Goal: Task Accomplishment & Management: Use online tool/utility

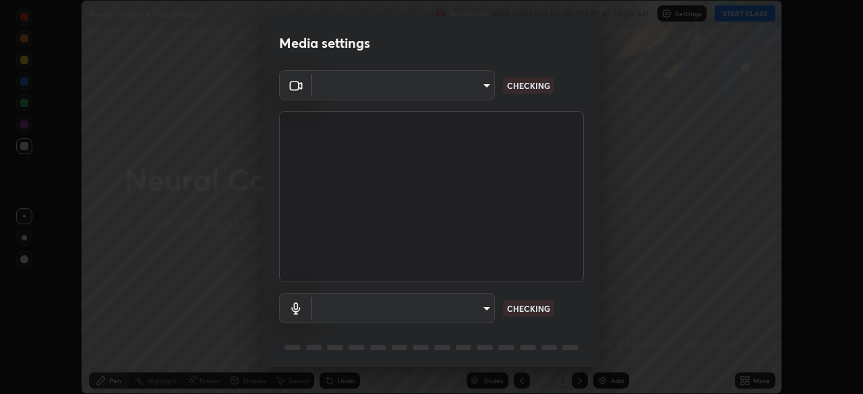
scroll to position [394, 862]
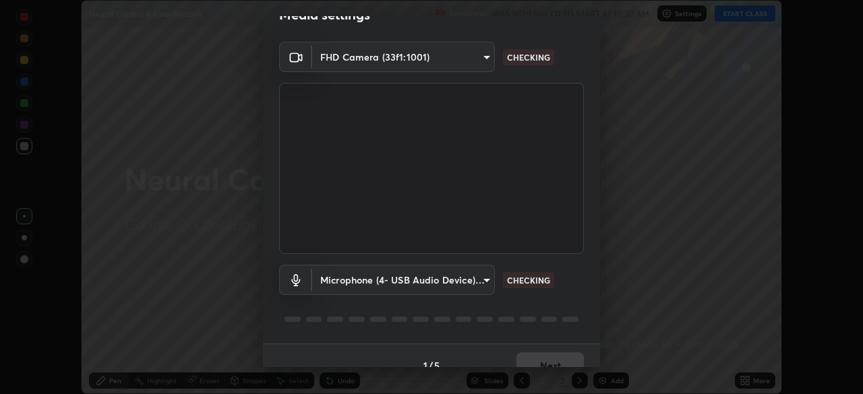
type input "27782adc23e2fb2e9a25af94410cad793eda472e13505a4e640454b7a0983fad"
type input "1e5c434b4743df649040ee197aff357b2bb9eb97cd9125291c1fa44b585ee27b"
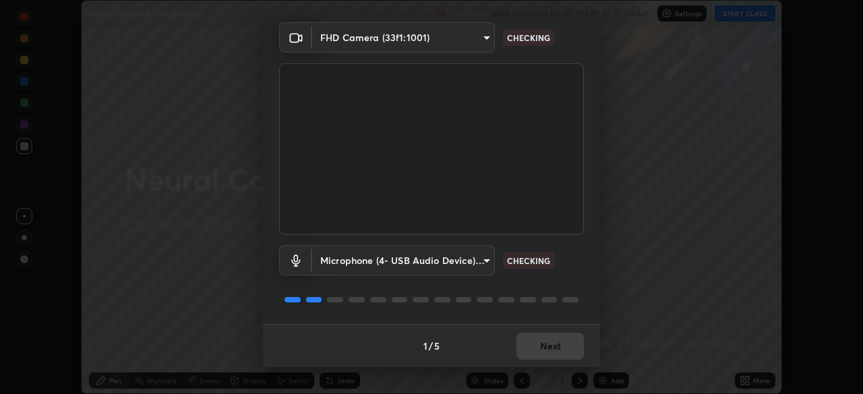
click at [555, 350] on div "1 / 5 Next" at bounding box center [431, 345] width 337 height 43
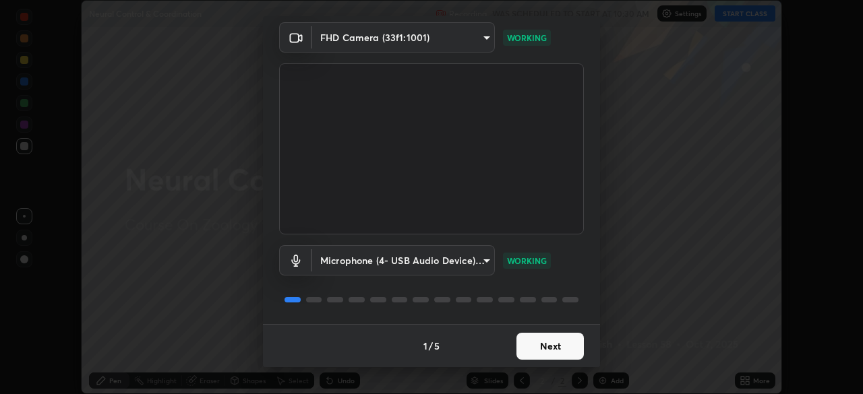
click at [546, 344] on button "Next" at bounding box center [549, 346] width 67 height 27
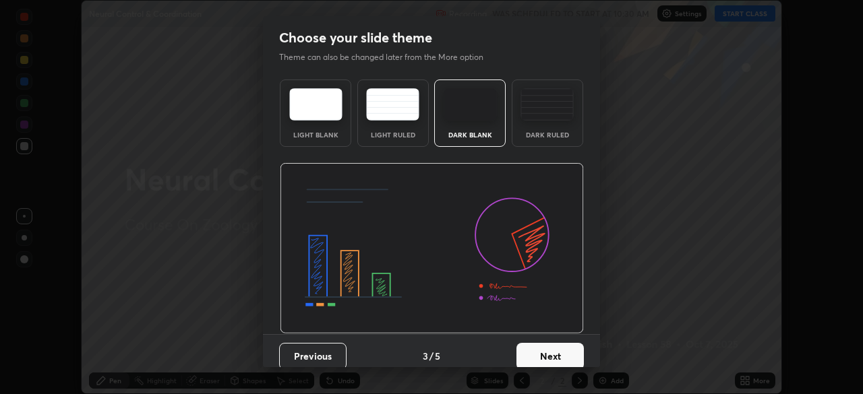
click at [545, 344] on button "Next" at bounding box center [549, 356] width 67 height 27
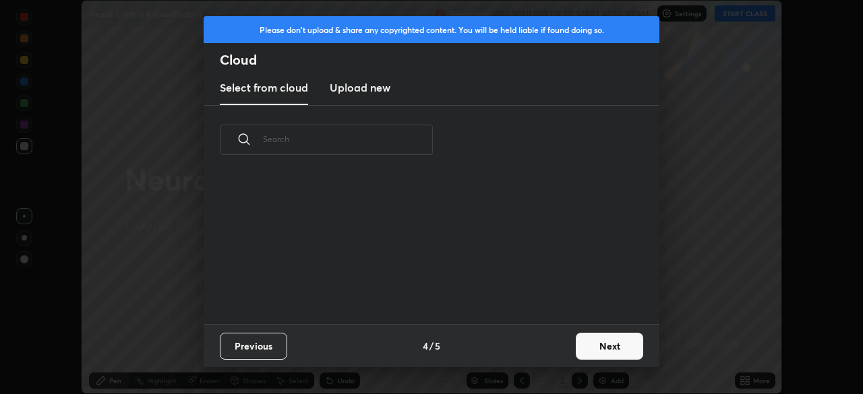
click at [545, 345] on div "Previous 4 / 5 Next" at bounding box center [432, 345] width 456 height 43
click at [594, 349] on button "Next" at bounding box center [609, 346] width 67 height 27
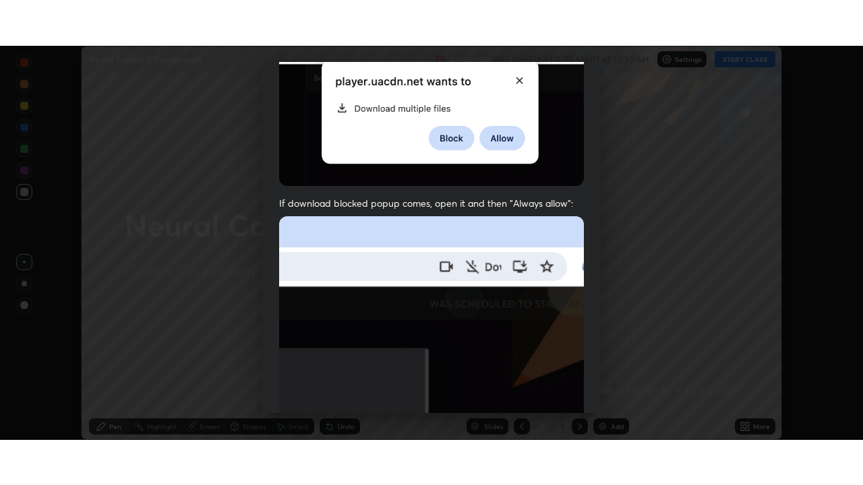
scroll to position [323, 0]
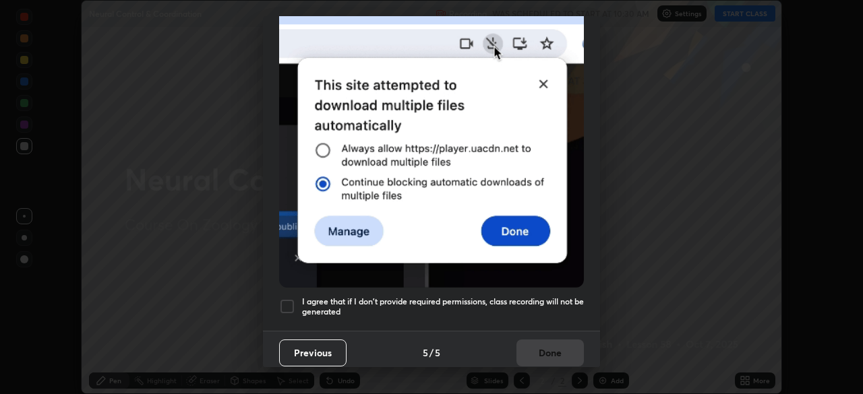
click at [522, 307] on h5 "I agree that if I don't provide required permissions, class recording will not …" at bounding box center [443, 307] width 282 height 21
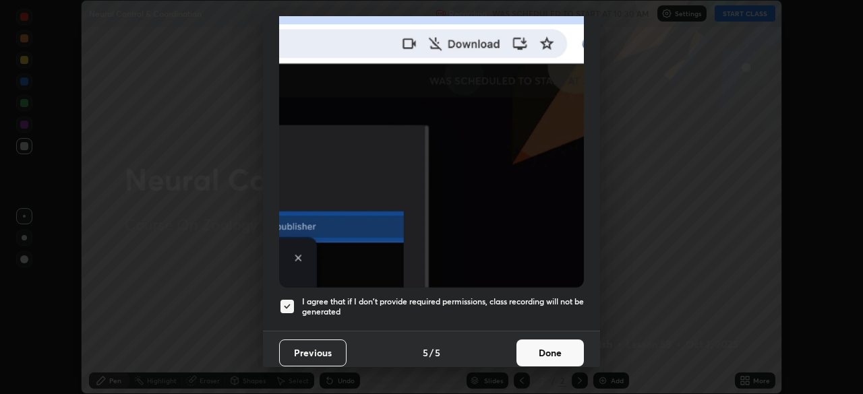
click at [530, 346] on button "Done" at bounding box center [549, 353] width 67 height 27
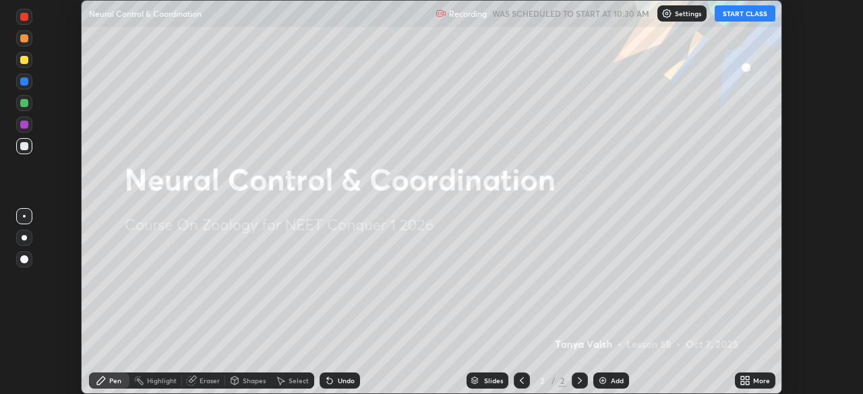
click at [745, 16] on button "START CLASS" at bounding box center [744, 13] width 61 height 16
click at [761, 377] on div "More" at bounding box center [761, 380] width 17 height 7
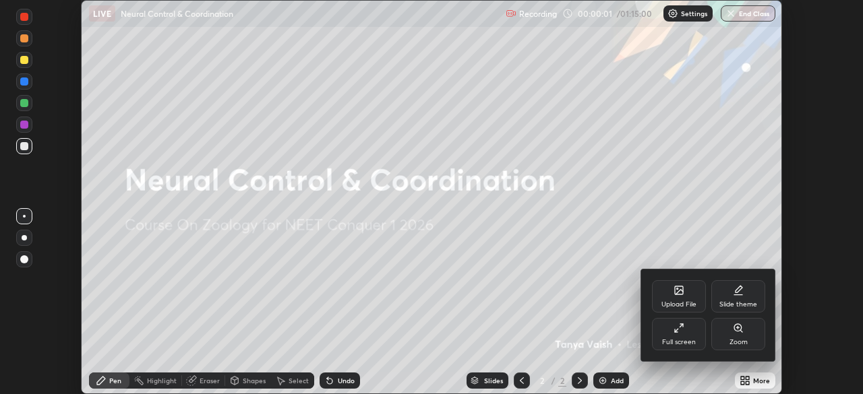
click at [685, 337] on div "Full screen" at bounding box center [679, 334] width 54 height 32
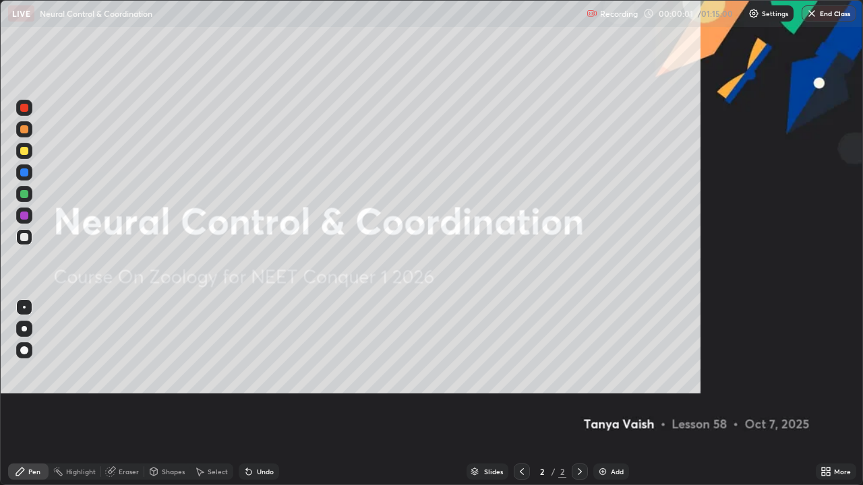
scroll to position [485, 863]
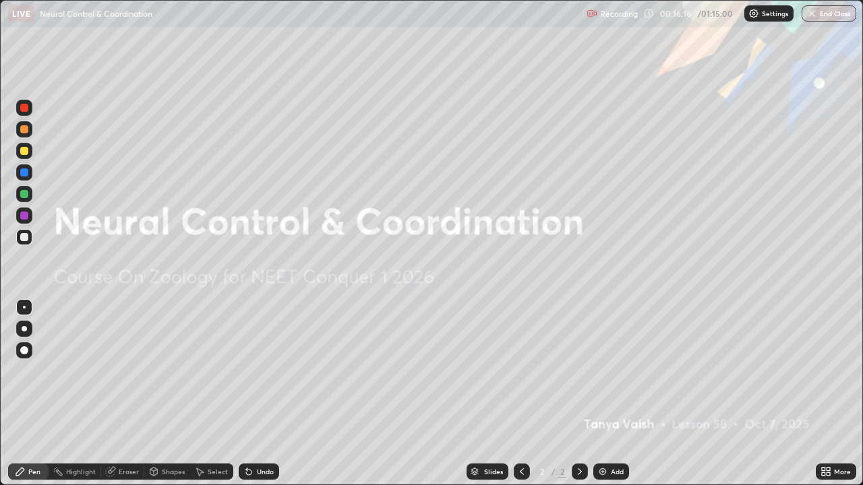
click at [607, 394] on div "Add" at bounding box center [611, 472] width 36 height 16
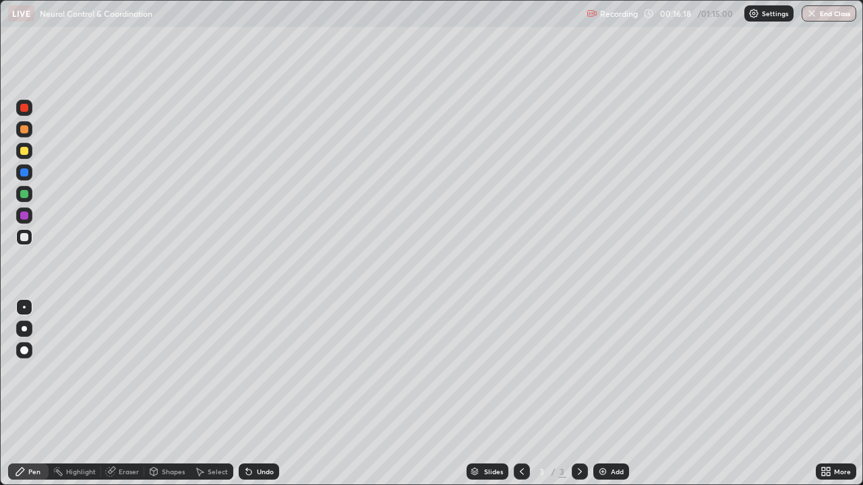
click at [23, 331] on div at bounding box center [24, 328] width 5 height 5
click at [28, 150] on div at bounding box center [24, 151] width 8 height 8
click at [27, 131] on div at bounding box center [24, 129] width 8 height 8
click at [268, 394] on div "Undo" at bounding box center [265, 471] width 17 height 7
click at [266, 394] on div "Undo" at bounding box center [265, 471] width 17 height 7
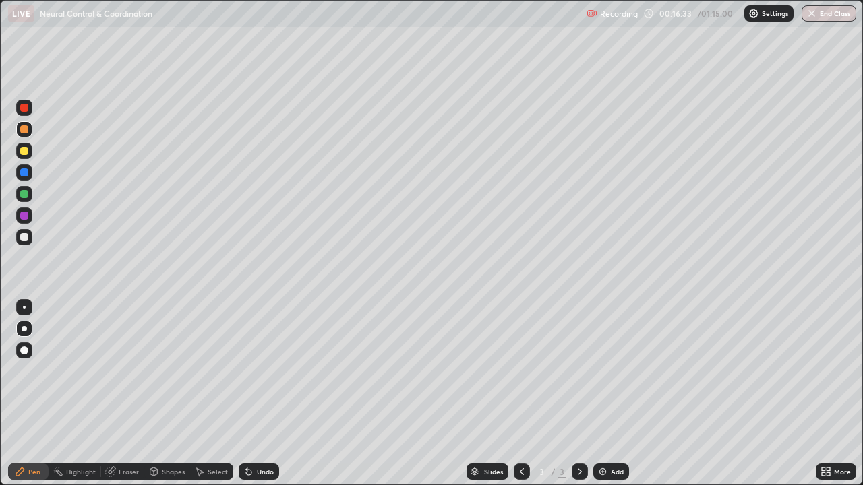
click at [264, 394] on div "Undo" at bounding box center [265, 471] width 17 height 7
click at [266, 394] on div "Undo" at bounding box center [265, 471] width 17 height 7
click at [274, 394] on div "Undo" at bounding box center [259, 472] width 40 height 16
click at [273, 394] on div "Undo" at bounding box center [259, 472] width 40 height 16
click at [265, 394] on div "Undo" at bounding box center [265, 471] width 17 height 7
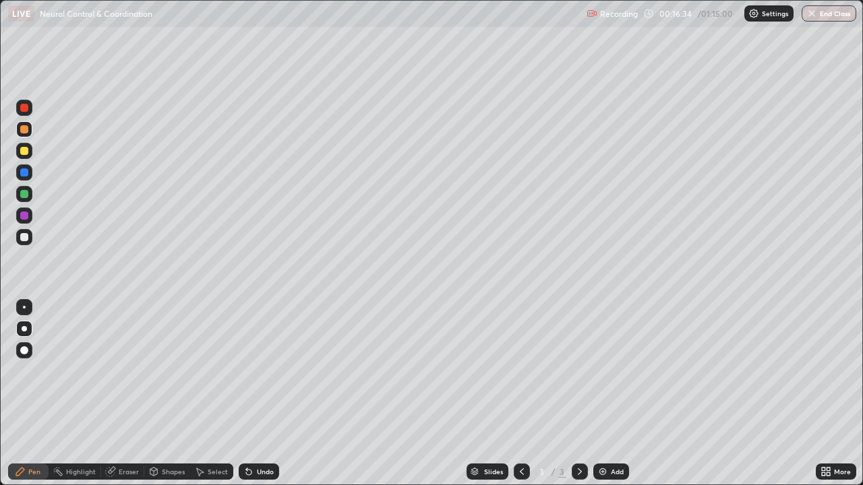
click at [265, 394] on div "Undo" at bounding box center [265, 471] width 17 height 7
click at [264, 394] on div "Undo" at bounding box center [265, 471] width 17 height 7
click at [265, 394] on div "Undo" at bounding box center [265, 471] width 17 height 7
click at [30, 240] on div at bounding box center [24, 237] width 16 height 16
click at [27, 195] on div at bounding box center [24, 194] width 8 height 8
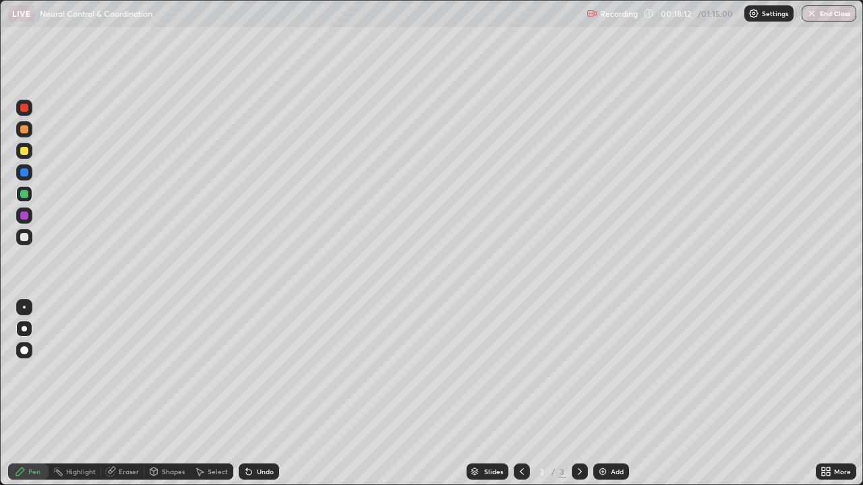
click at [258, 394] on div "Undo" at bounding box center [265, 471] width 17 height 7
click at [257, 394] on div "Undo" at bounding box center [265, 471] width 17 height 7
click at [255, 394] on div "Undo" at bounding box center [259, 472] width 40 height 16
click at [253, 394] on div "Undo" at bounding box center [259, 472] width 40 height 16
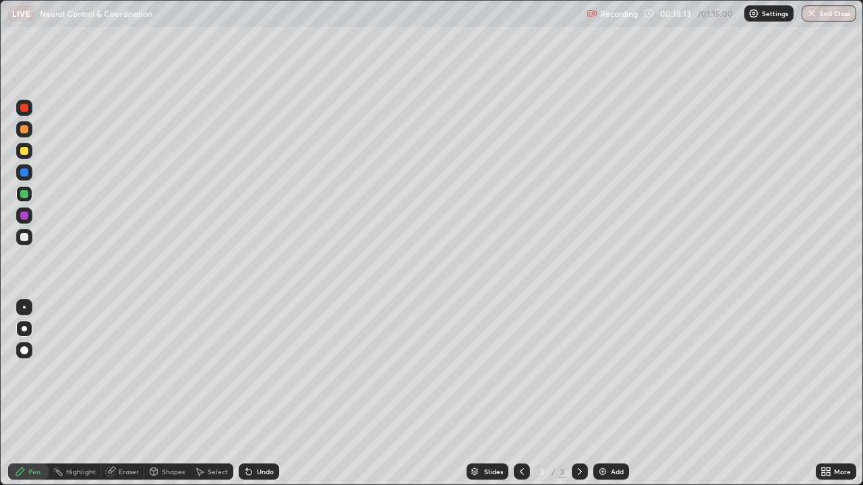
click at [253, 394] on div "Undo" at bounding box center [259, 472] width 40 height 16
click at [254, 394] on div "Undo" at bounding box center [259, 472] width 40 height 16
click at [27, 239] on div at bounding box center [24, 237] width 8 height 8
click at [615, 394] on div "Add" at bounding box center [617, 471] width 13 height 7
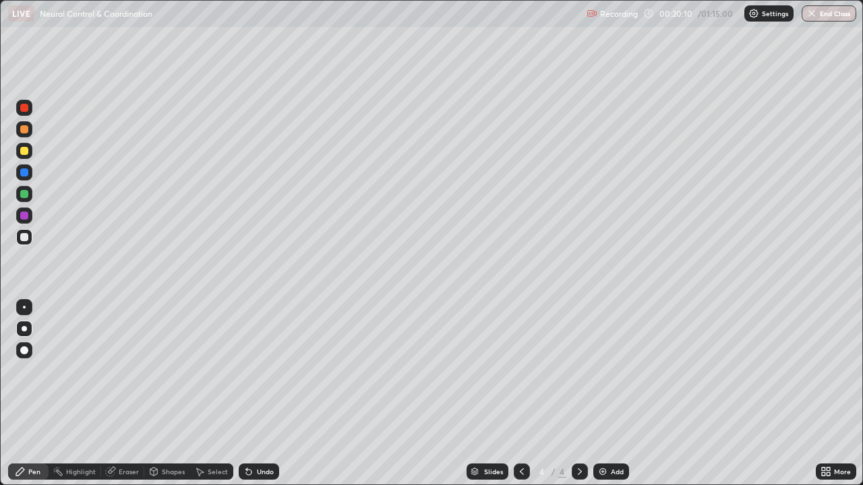
click at [30, 150] on div at bounding box center [24, 151] width 16 height 16
click at [520, 394] on icon at bounding box center [521, 471] width 11 height 11
click at [30, 195] on div at bounding box center [24, 194] width 16 height 16
click at [574, 394] on div at bounding box center [579, 472] width 16 height 16
click at [25, 151] on div at bounding box center [24, 151] width 8 height 8
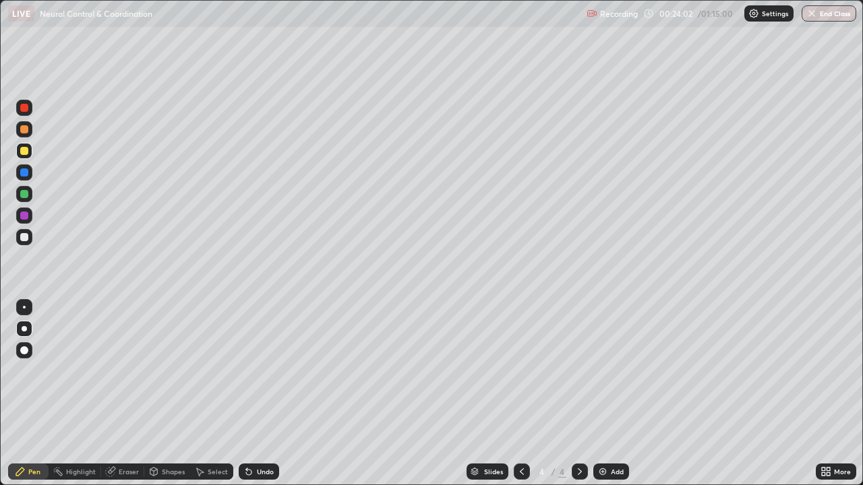
click at [28, 111] on div at bounding box center [24, 108] width 16 height 16
click at [25, 239] on div at bounding box center [24, 237] width 8 height 8
click at [265, 203] on icon at bounding box center [264, 202] width 1 height 1
click at [26, 238] on div at bounding box center [24, 237] width 8 height 8
click at [27, 175] on div at bounding box center [24, 172] width 8 height 8
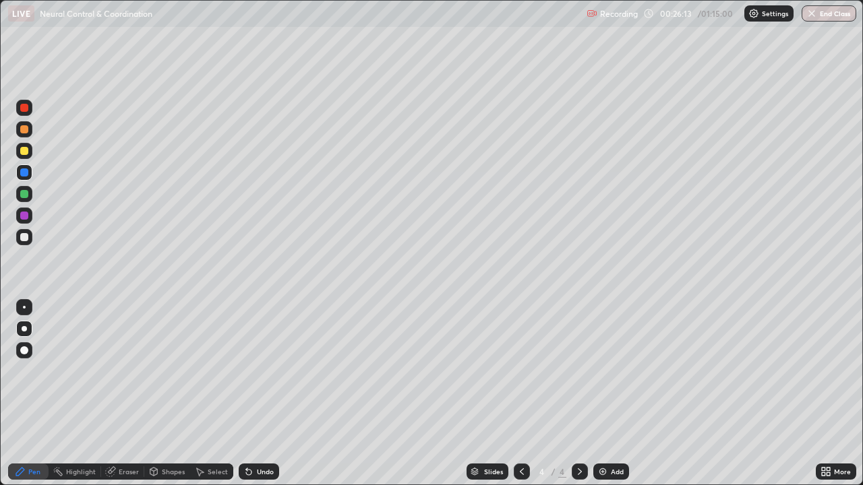
click at [24, 238] on div at bounding box center [24, 237] width 8 height 8
click at [613, 394] on div "Add" at bounding box center [617, 471] width 13 height 7
click at [30, 133] on div at bounding box center [24, 129] width 16 height 16
click at [31, 174] on div at bounding box center [24, 172] width 16 height 16
click at [26, 152] on div at bounding box center [24, 151] width 8 height 8
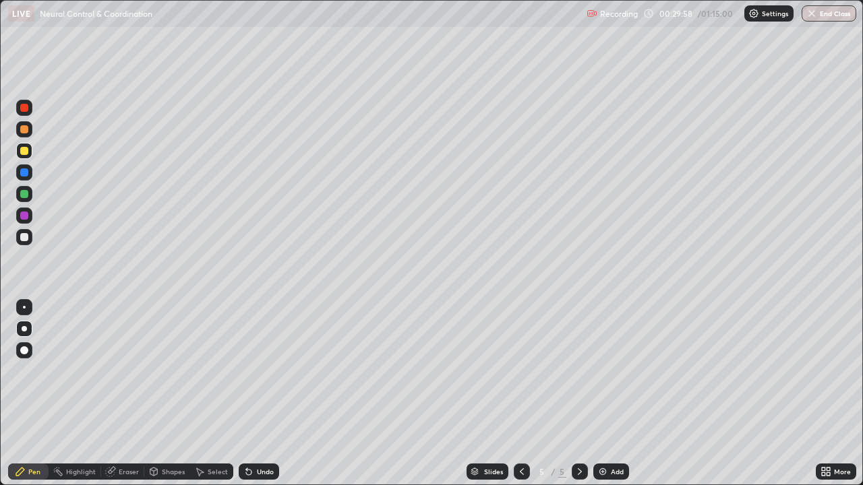
click at [26, 191] on div at bounding box center [24, 194] width 8 height 8
click at [25, 109] on div at bounding box center [24, 108] width 8 height 8
click at [26, 173] on div at bounding box center [24, 172] width 8 height 8
click at [24, 152] on div at bounding box center [24, 151] width 8 height 8
click at [24, 136] on div at bounding box center [24, 129] width 16 height 16
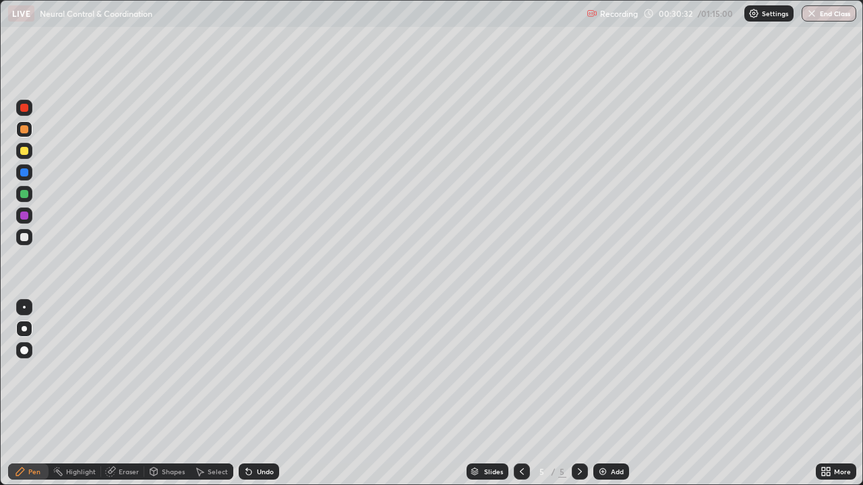
click at [26, 131] on div at bounding box center [24, 129] width 8 height 8
click at [24, 237] on div at bounding box center [24, 237] width 8 height 8
click at [262, 394] on div "Undo" at bounding box center [259, 472] width 40 height 16
click at [267, 394] on div "Undo" at bounding box center [259, 472] width 40 height 16
click at [24, 202] on div at bounding box center [24, 194] width 16 height 16
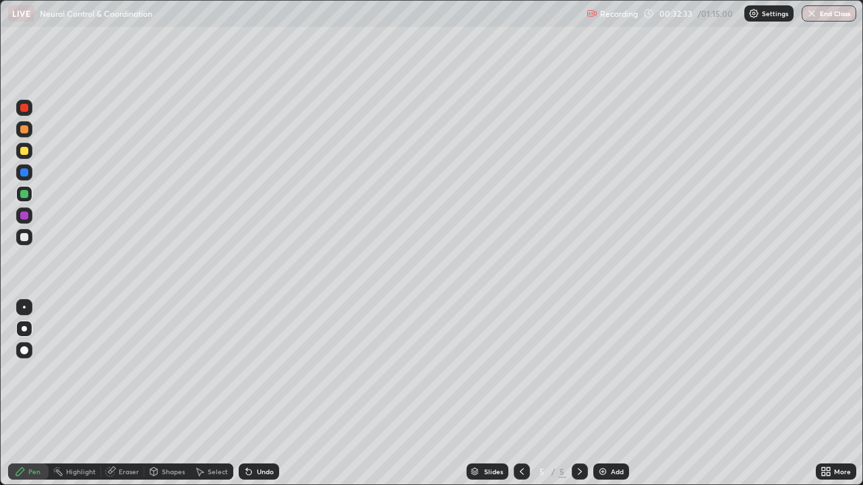
click at [28, 237] on div at bounding box center [24, 237] width 8 height 8
click at [25, 173] on div at bounding box center [24, 172] width 8 height 8
click at [25, 199] on div at bounding box center [24, 194] width 16 height 16
click at [520, 394] on icon at bounding box center [521, 471] width 11 height 11
click at [578, 394] on icon at bounding box center [579, 471] width 11 height 11
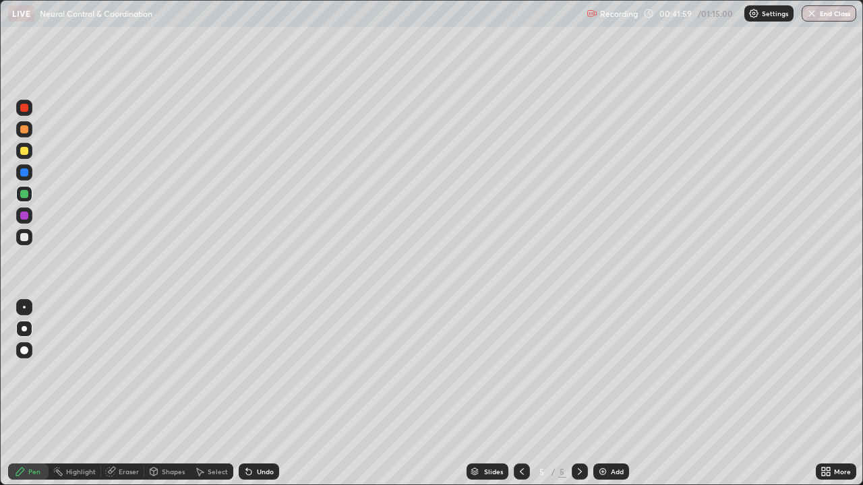
click at [607, 394] on img at bounding box center [602, 471] width 11 height 11
click at [28, 152] on div at bounding box center [24, 151] width 8 height 8
click at [28, 134] on div at bounding box center [24, 129] width 16 height 16
click at [27, 154] on div at bounding box center [24, 151] width 8 height 8
click at [31, 195] on div at bounding box center [24, 194] width 16 height 16
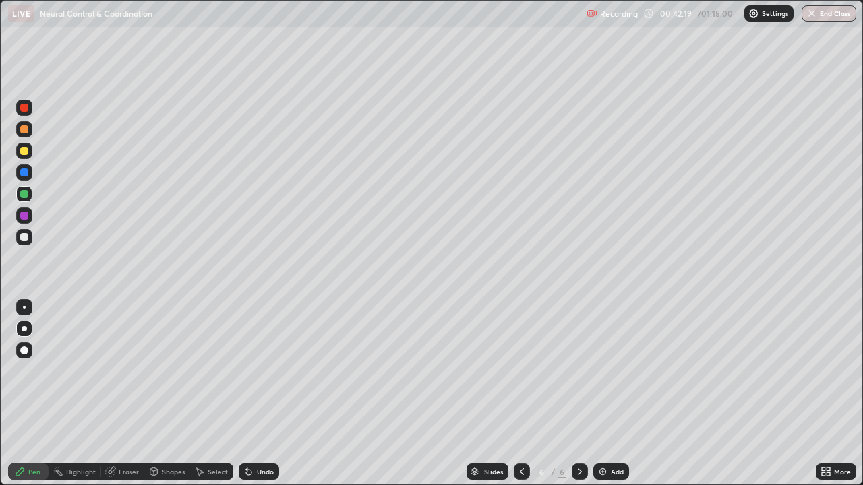
click at [29, 174] on div at bounding box center [24, 172] width 16 height 16
click at [28, 154] on div at bounding box center [24, 151] width 8 height 8
click at [267, 394] on div "Undo" at bounding box center [259, 472] width 40 height 16
click at [268, 394] on div "Undo" at bounding box center [259, 472] width 40 height 16
click at [30, 241] on div at bounding box center [24, 237] width 16 height 16
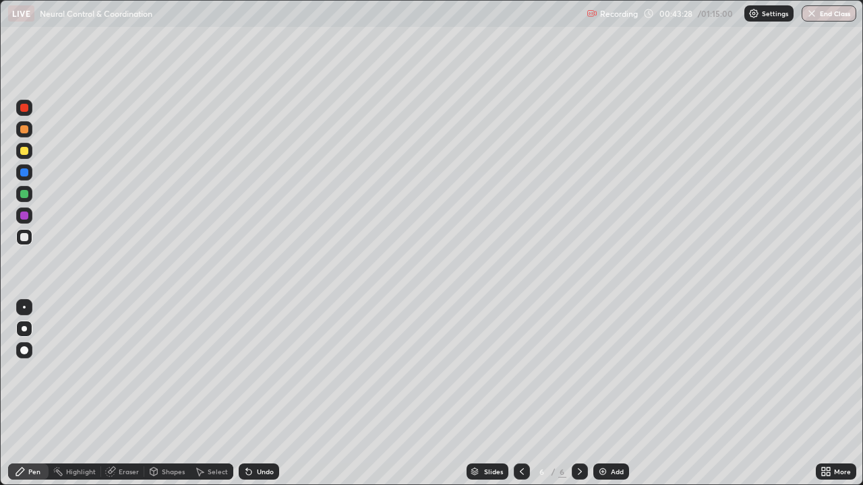
click at [255, 394] on div "Undo" at bounding box center [259, 472] width 40 height 16
click at [251, 394] on icon at bounding box center [248, 471] width 11 height 11
click at [257, 394] on div "Undo" at bounding box center [265, 471] width 17 height 7
click at [31, 216] on div at bounding box center [24, 216] width 16 height 16
click at [30, 195] on div at bounding box center [24, 194] width 16 height 16
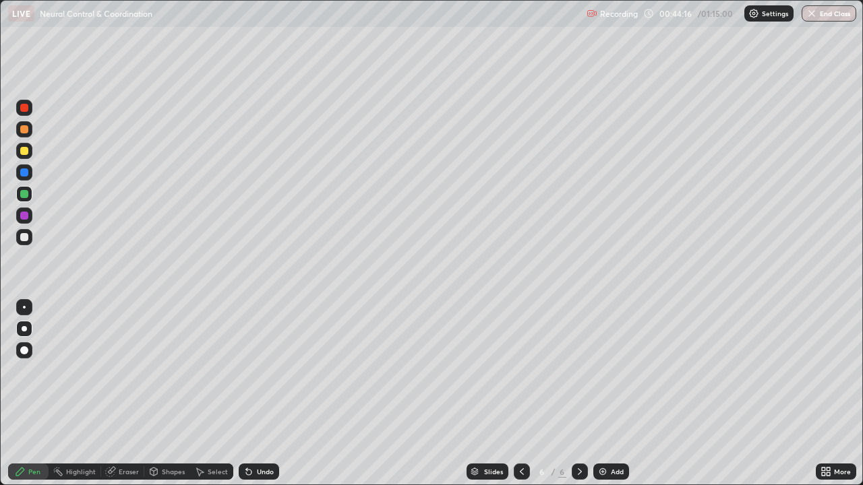
click at [23, 241] on div at bounding box center [24, 237] width 8 height 8
click at [25, 151] on div at bounding box center [24, 151] width 8 height 8
click at [29, 239] on div at bounding box center [24, 237] width 16 height 16
click at [266, 394] on div "Undo" at bounding box center [265, 471] width 17 height 7
click at [135, 394] on div "Eraser" at bounding box center [129, 471] width 20 height 7
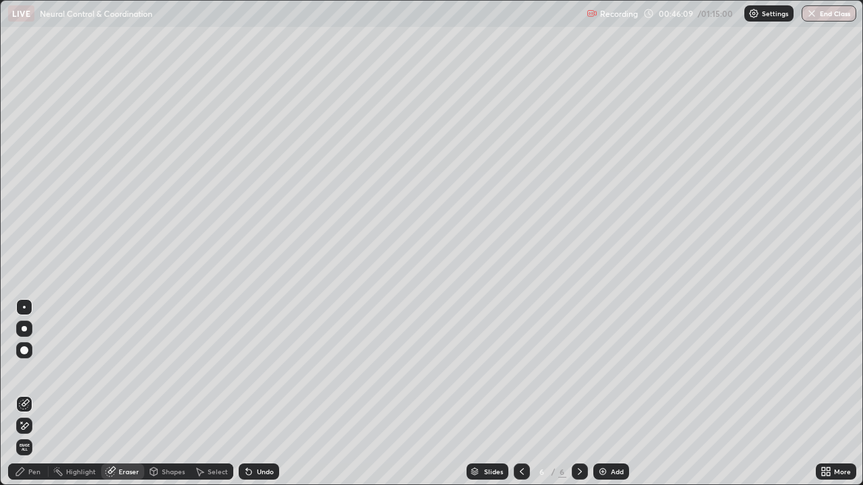
click at [28, 394] on div "Pen" at bounding box center [34, 471] width 12 height 7
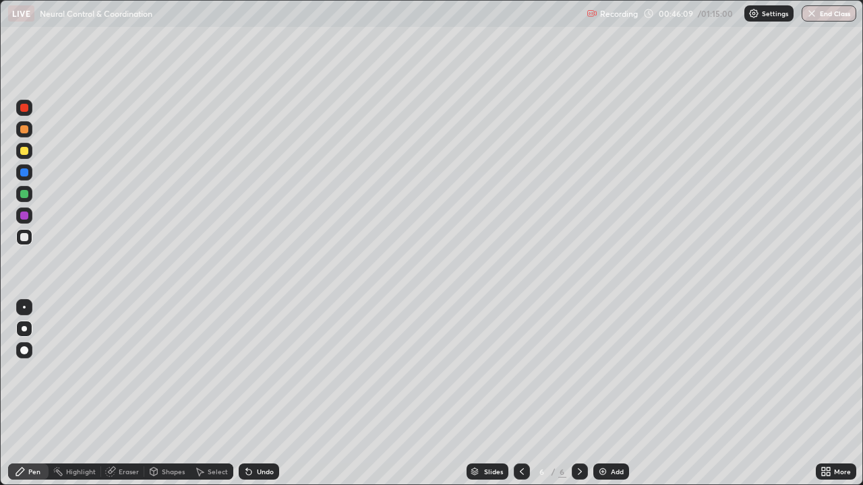
click at [30, 222] on div at bounding box center [24, 216] width 16 height 16
click at [171, 394] on div "Shapes" at bounding box center [173, 471] width 23 height 7
click at [264, 394] on div "Undo" at bounding box center [265, 471] width 17 height 7
click at [129, 394] on div "Eraser" at bounding box center [129, 471] width 20 height 7
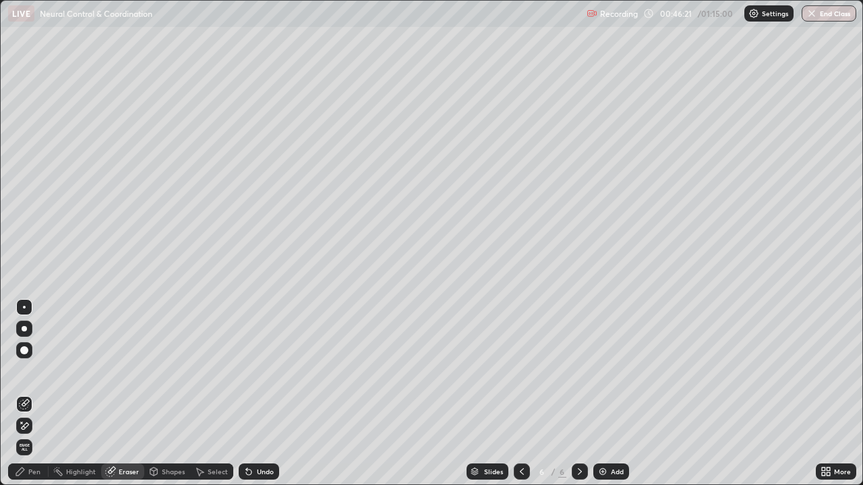
click at [38, 394] on div "Pen" at bounding box center [34, 471] width 12 height 7
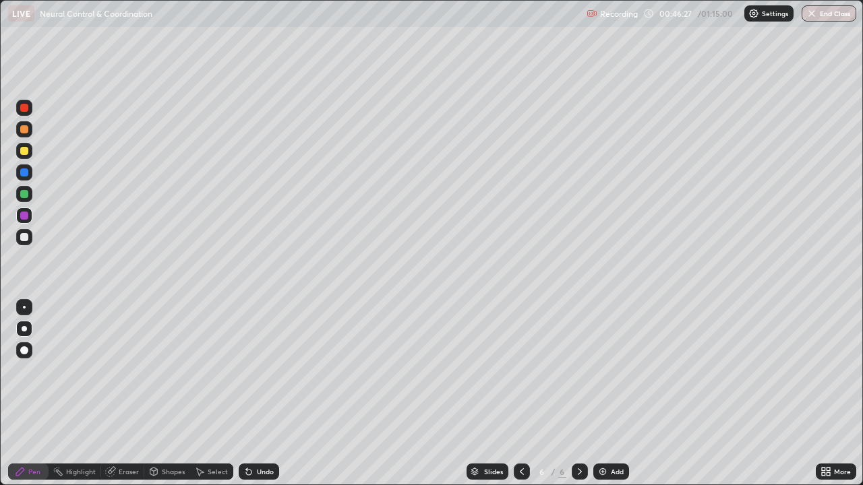
click at [26, 233] on div at bounding box center [24, 237] width 8 height 8
click at [26, 196] on div at bounding box center [24, 194] width 8 height 8
click at [30, 243] on div at bounding box center [24, 237] width 16 height 16
click at [30, 132] on div at bounding box center [24, 129] width 16 height 16
click at [25, 237] on div at bounding box center [24, 237] width 8 height 8
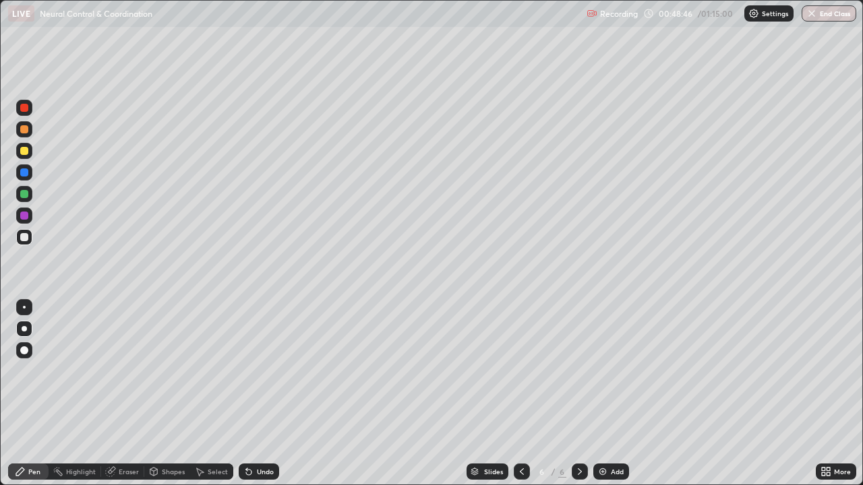
click at [29, 197] on div at bounding box center [24, 194] width 16 height 16
click at [619, 394] on div "Add" at bounding box center [617, 471] width 13 height 7
click at [30, 156] on div at bounding box center [24, 151] width 16 height 16
click at [26, 241] on div at bounding box center [24, 237] width 16 height 16
click at [26, 195] on div at bounding box center [24, 194] width 8 height 8
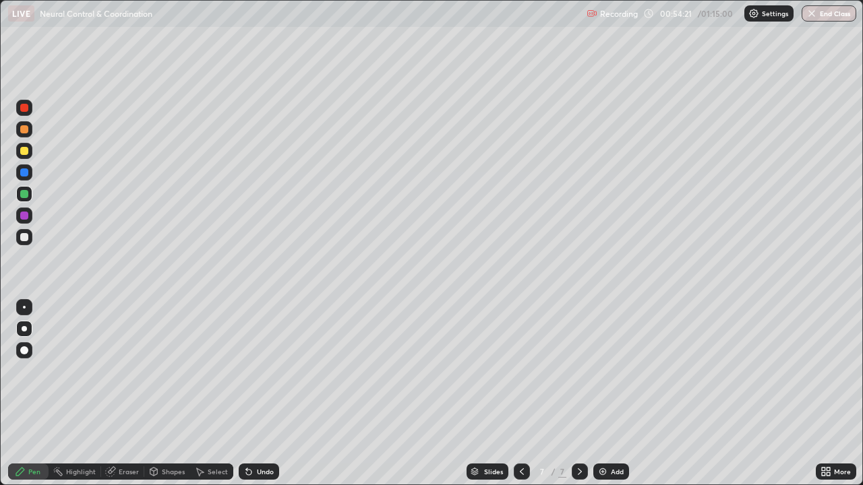
click at [261, 394] on div "Undo" at bounding box center [265, 471] width 17 height 7
click at [262, 394] on div "Undo" at bounding box center [265, 471] width 17 height 7
click at [274, 394] on div "Undo" at bounding box center [259, 472] width 40 height 16
click at [611, 394] on div "Add" at bounding box center [617, 471] width 13 height 7
click at [29, 156] on div at bounding box center [24, 151] width 16 height 16
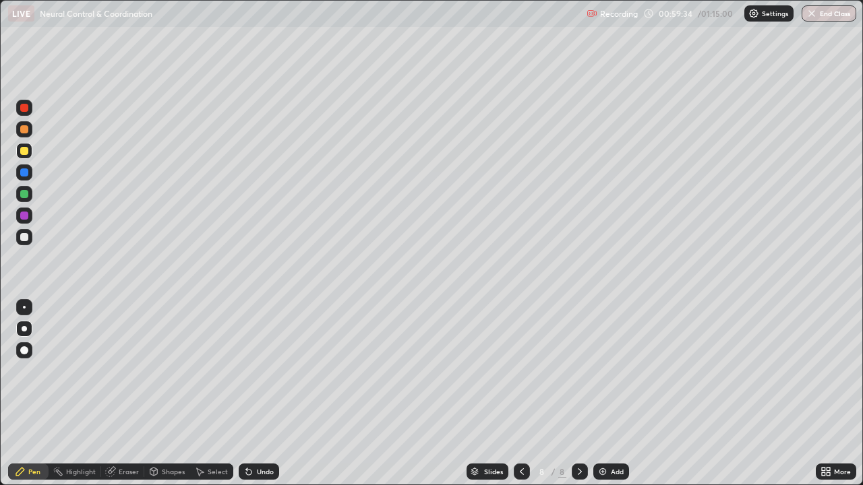
click at [24, 129] on div at bounding box center [24, 129] width 8 height 8
click at [25, 239] on div at bounding box center [24, 237] width 8 height 8
click at [169, 177] on icon at bounding box center [168, 177] width 1 height 1
click at [24, 173] on div at bounding box center [24, 172] width 8 height 8
click at [26, 239] on div at bounding box center [24, 237] width 8 height 8
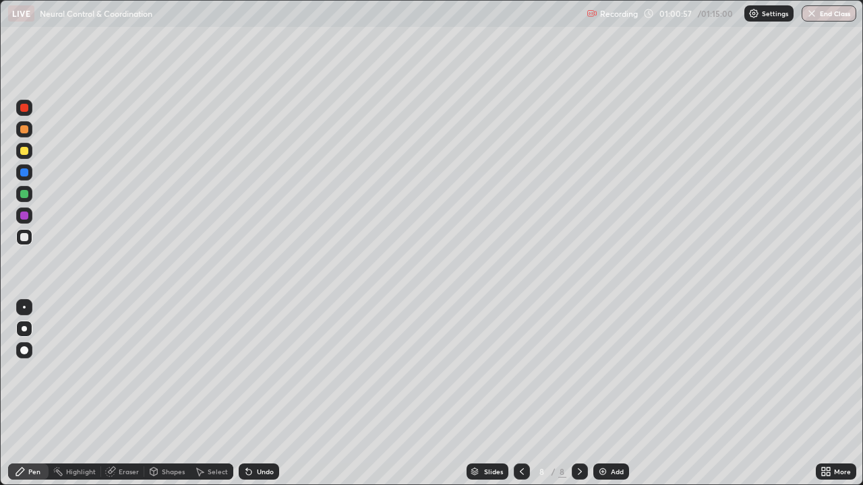
click at [257, 394] on div "Undo" at bounding box center [265, 471] width 17 height 7
click at [259, 394] on div "Undo" at bounding box center [265, 471] width 17 height 7
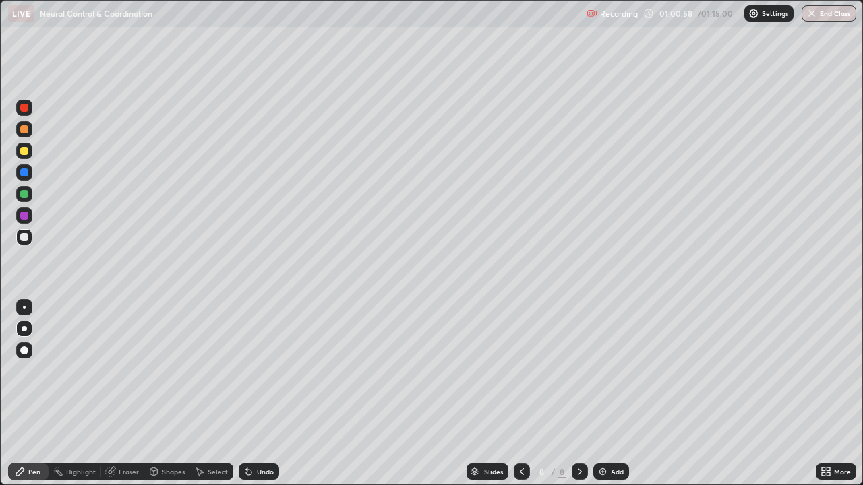
click at [259, 394] on div "Undo" at bounding box center [265, 471] width 17 height 7
click at [260, 394] on div "Undo" at bounding box center [265, 471] width 17 height 7
click at [258, 394] on div "Undo" at bounding box center [265, 471] width 17 height 7
click at [259, 394] on div "Undo" at bounding box center [265, 471] width 17 height 7
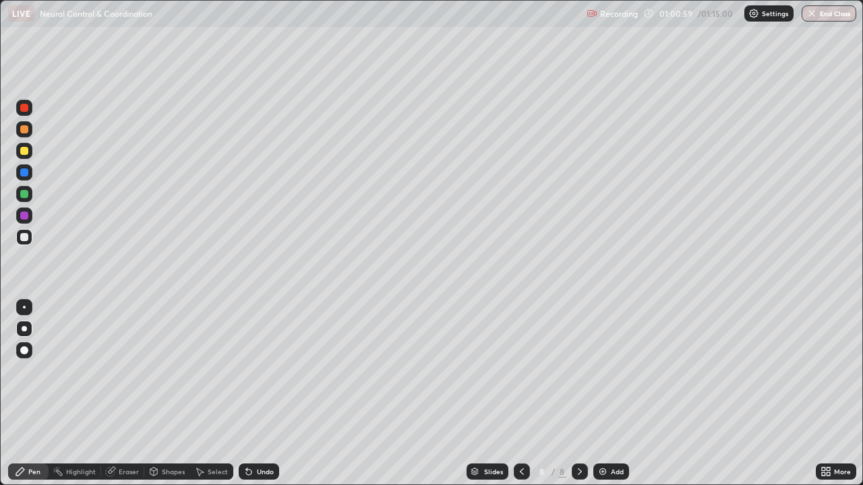
click at [259, 394] on div "Undo" at bounding box center [259, 472] width 40 height 16
click at [24, 196] on div at bounding box center [24, 194] width 8 height 8
click at [274, 394] on div "Undo" at bounding box center [259, 472] width 40 height 16
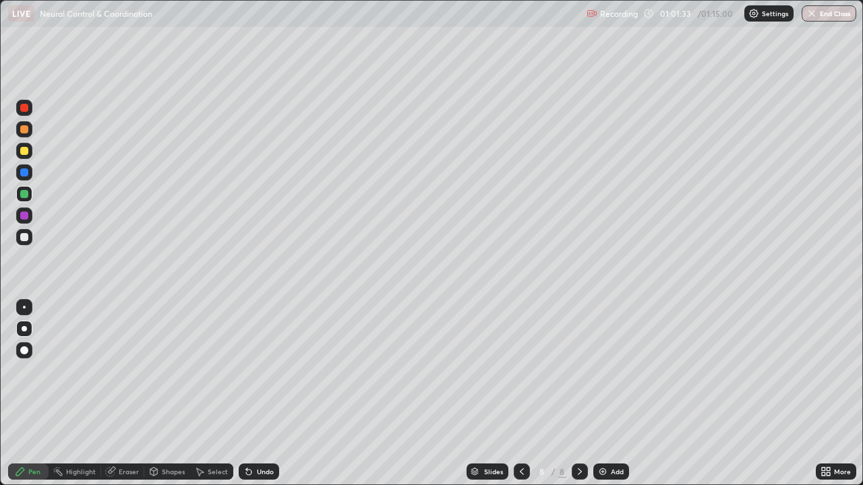
click at [26, 156] on div at bounding box center [24, 151] width 16 height 16
click at [257, 394] on div "Undo" at bounding box center [265, 471] width 17 height 7
click at [254, 394] on div "Undo" at bounding box center [259, 472] width 40 height 16
click at [243, 394] on icon at bounding box center [248, 471] width 11 height 11
click at [251, 394] on icon at bounding box center [248, 471] width 11 height 11
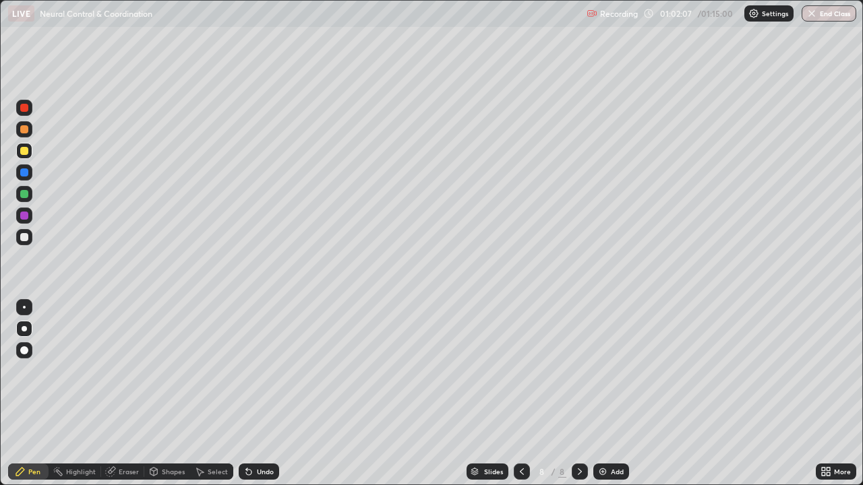
click at [26, 239] on div at bounding box center [24, 237] width 8 height 8
click at [26, 218] on div at bounding box center [24, 216] width 8 height 8
click at [30, 242] on div at bounding box center [24, 237] width 16 height 16
click at [27, 216] on div at bounding box center [24, 216] width 8 height 8
click at [30, 240] on div at bounding box center [24, 237] width 16 height 16
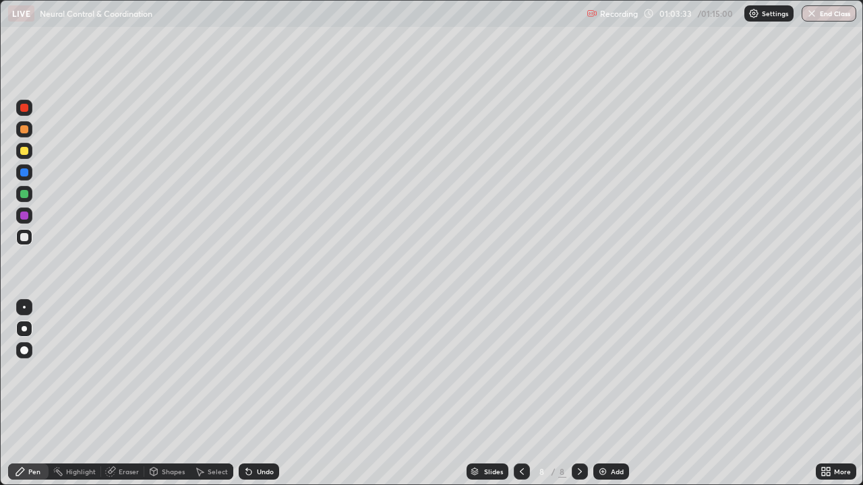
click at [25, 216] on div at bounding box center [24, 216] width 8 height 8
click at [415, 394] on button "Undo" at bounding box center [430, 408] width 39 height 16
click at [267, 394] on div "Undo" at bounding box center [265, 471] width 17 height 7
click at [271, 394] on div "Undo" at bounding box center [265, 471] width 17 height 7
click at [272, 394] on div "Undo" at bounding box center [265, 471] width 17 height 7
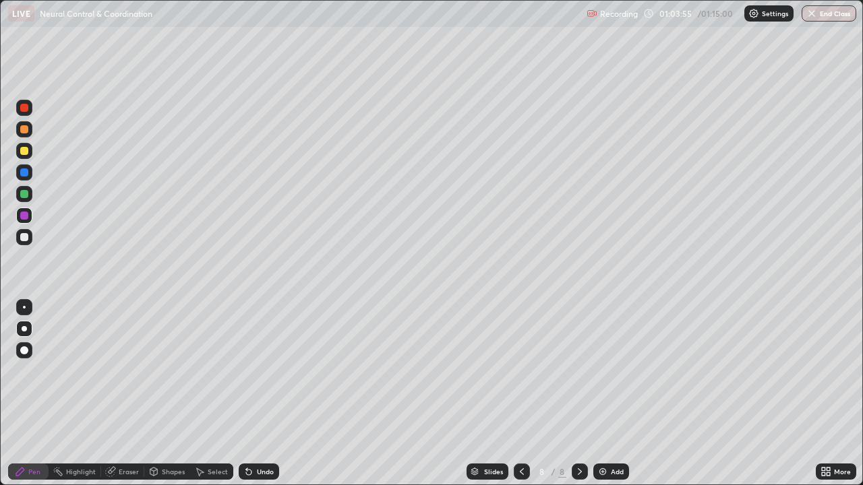
click at [268, 394] on div "Undo" at bounding box center [265, 471] width 17 height 7
click at [29, 241] on div at bounding box center [24, 237] width 16 height 16
click at [25, 216] on div at bounding box center [24, 216] width 8 height 8
click at [614, 394] on div "Add" at bounding box center [617, 471] width 13 height 7
click at [29, 154] on div at bounding box center [24, 151] width 16 height 16
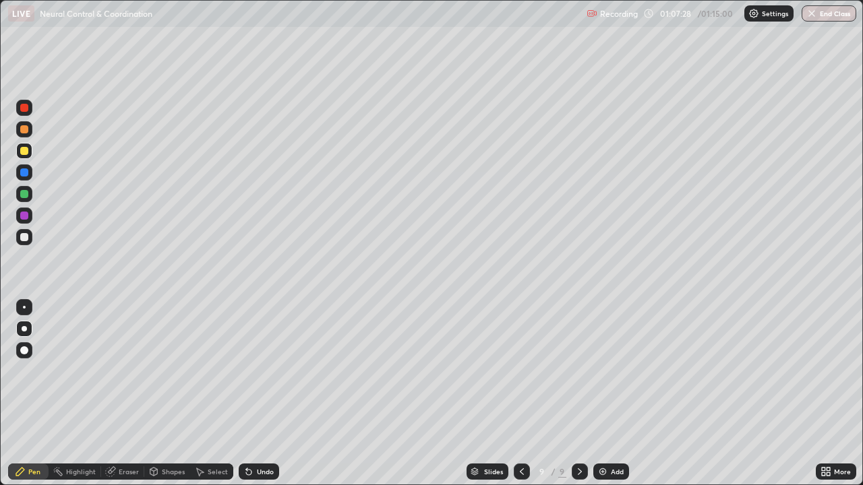
click at [503, 394] on div "Slides" at bounding box center [487, 472] width 42 height 16
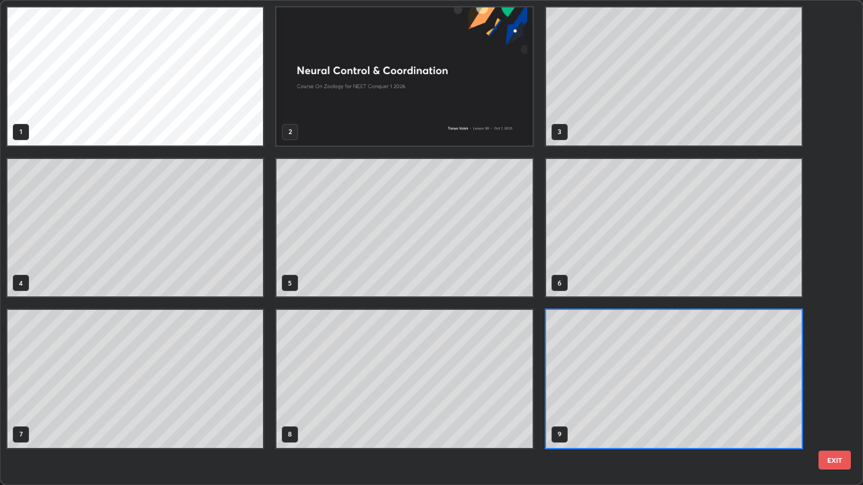
scroll to position [480, 855]
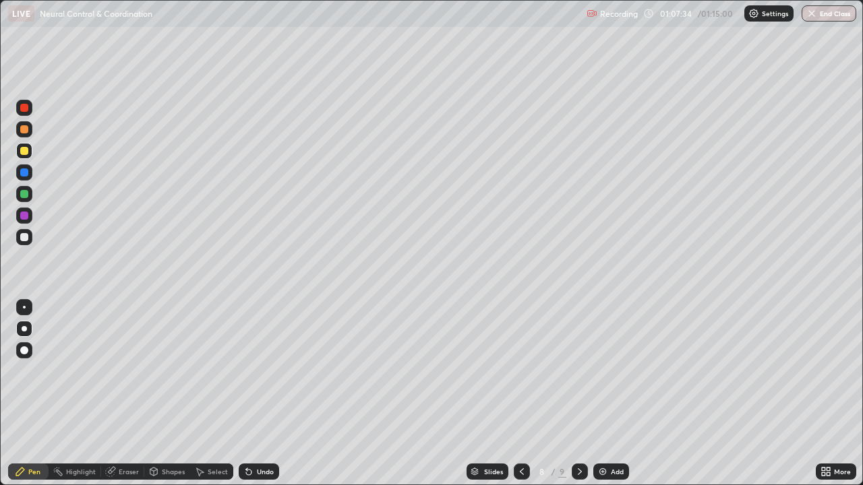
click at [26, 134] on div at bounding box center [24, 129] width 16 height 16
click at [26, 237] on div at bounding box center [24, 237] width 8 height 8
click at [27, 215] on div at bounding box center [24, 216] width 8 height 8
click at [578, 394] on icon at bounding box center [579, 471] width 11 height 11
click at [28, 154] on div at bounding box center [24, 151] width 8 height 8
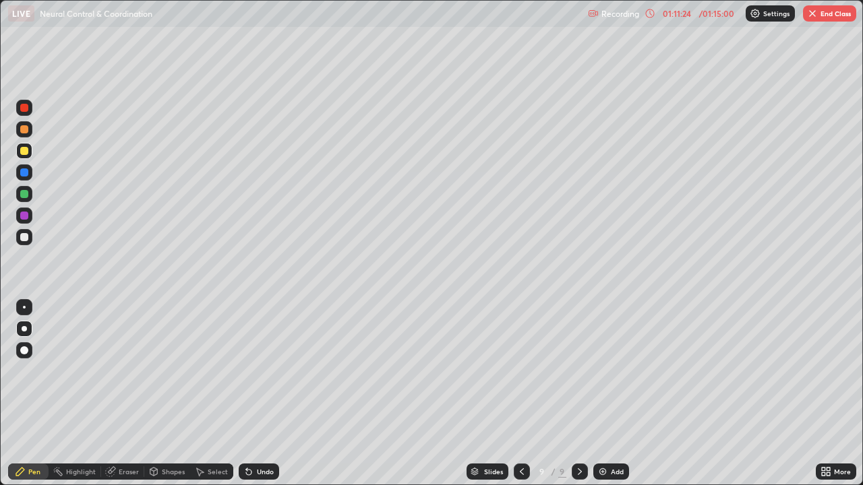
click at [26, 195] on div at bounding box center [24, 194] width 8 height 8
click at [26, 239] on div at bounding box center [24, 237] width 8 height 8
click at [26, 195] on div at bounding box center [24, 194] width 8 height 8
click at [257, 394] on div "Undo" at bounding box center [265, 471] width 17 height 7
click at [24, 238] on div at bounding box center [24, 237] width 8 height 8
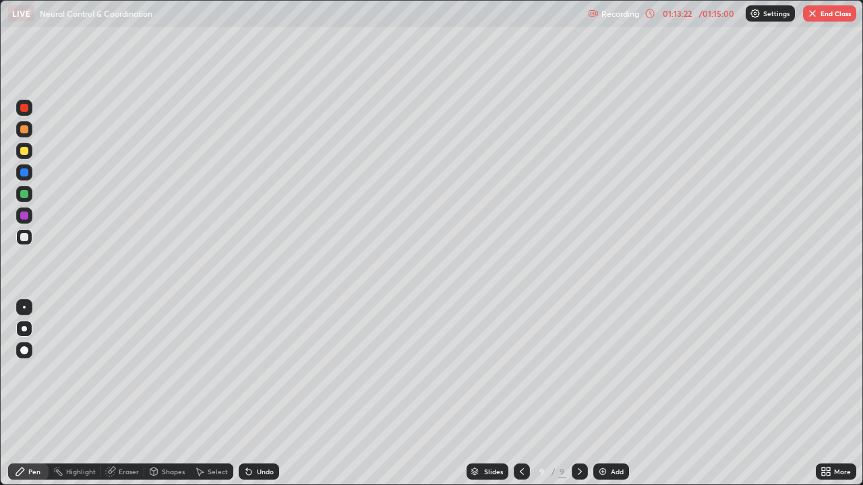
click at [253, 394] on div "Undo" at bounding box center [259, 472] width 40 height 16
click at [25, 154] on div at bounding box center [24, 151] width 8 height 8
click at [126, 394] on div "Eraser" at bounding box center [129, 471] width 20 height 7
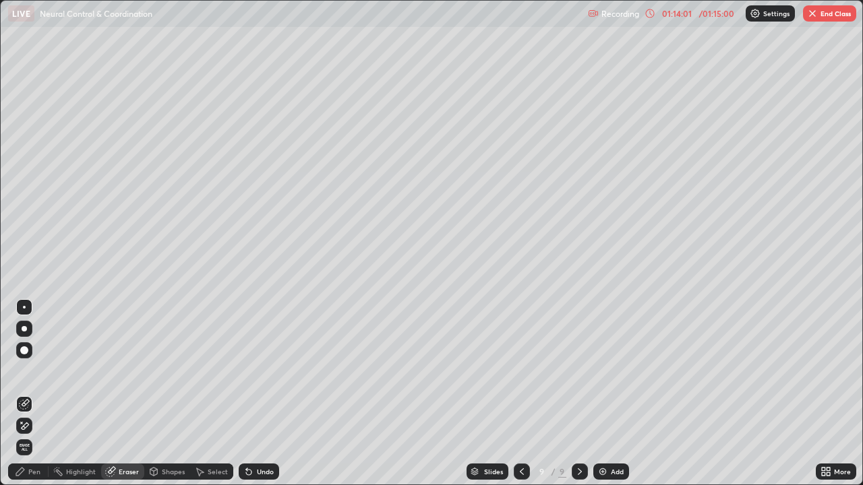
click at [24, 394] on icon at bounding box center [20, 472] width 8 height 8
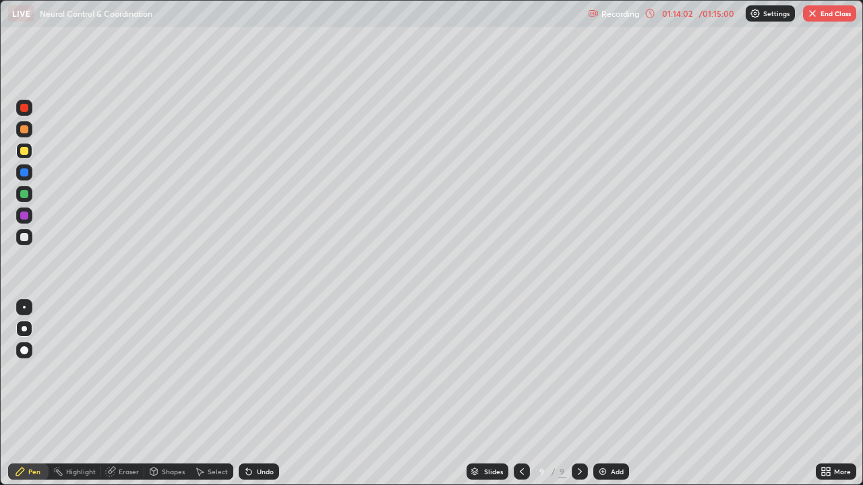
click at [26, 239] on div at bounding box center [24, 237] width 8 height 8
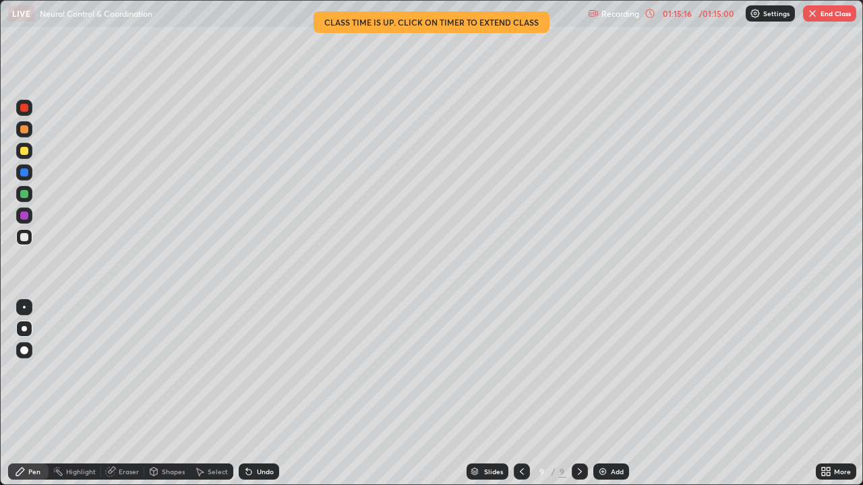
click at [127, 394] on div "Eraser" at bounding box center [129, 471] width 20 height 7
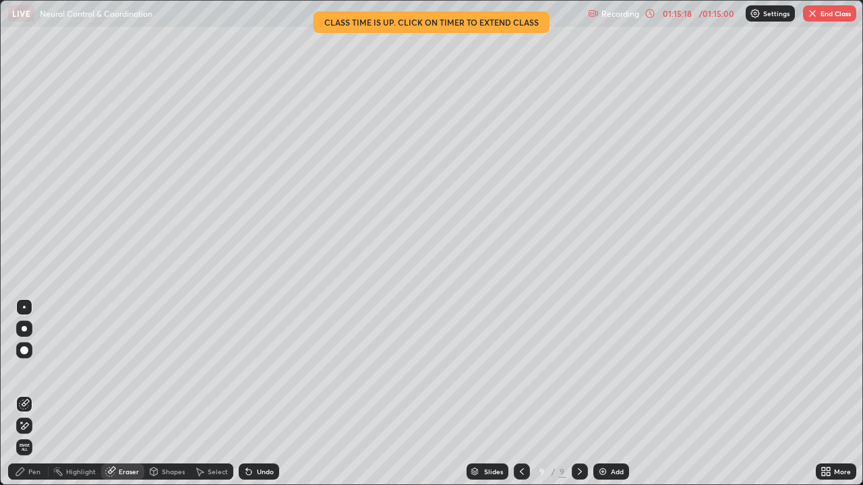
click at [41, 394] on div "Pen" at bounding box center [28, 472] width 40 height 16
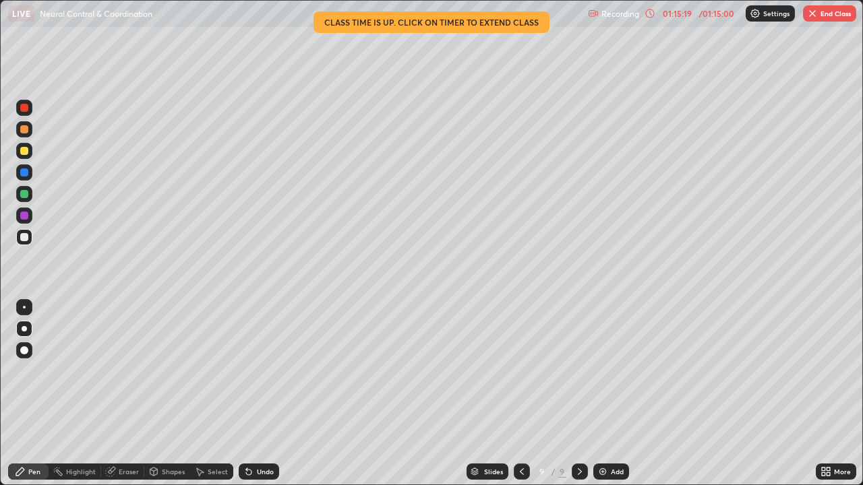
click at [26, 150] on div at bounding box center [24, 151] width 8 height 8
click at [833, 16] on button "End Class" at bounding box center [829, 13] width 53 height 16
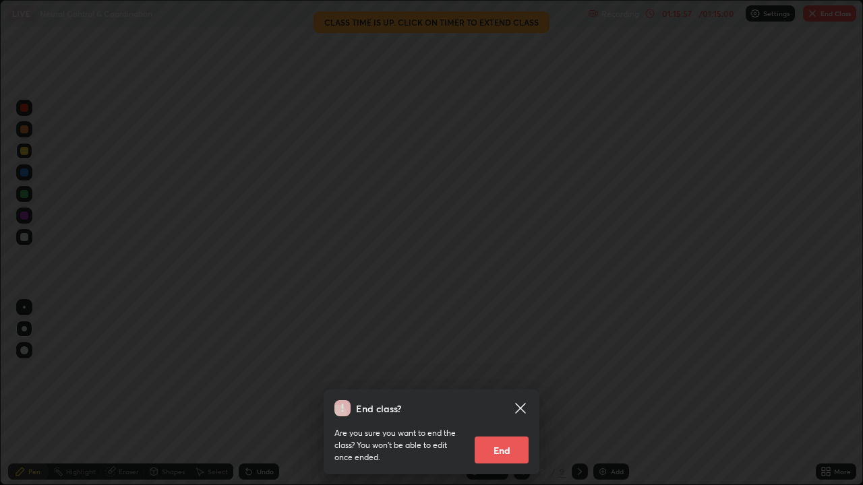
click at [499, 394] on button "End" at bounding box center [501, 450] width 54 height 27
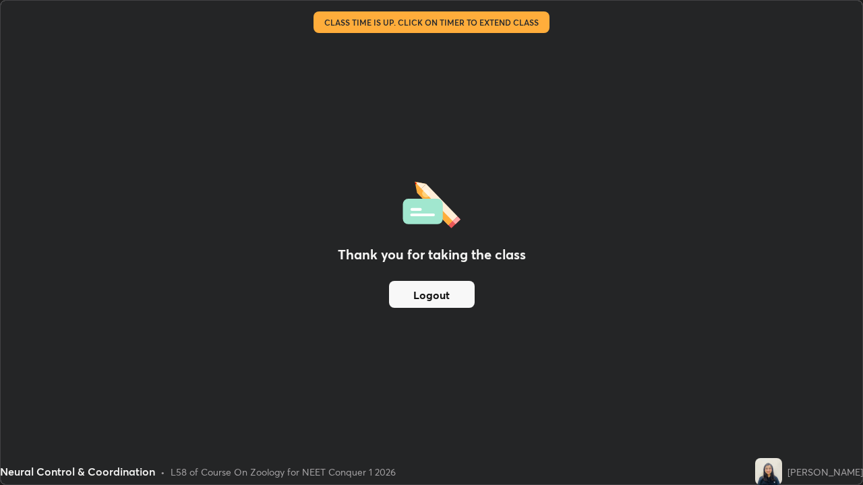
click at [447, 299] on button "Logout" at bounding box center [432, 294] width 86 height 27
